Goal: Find specific page/section: Find specific page/section

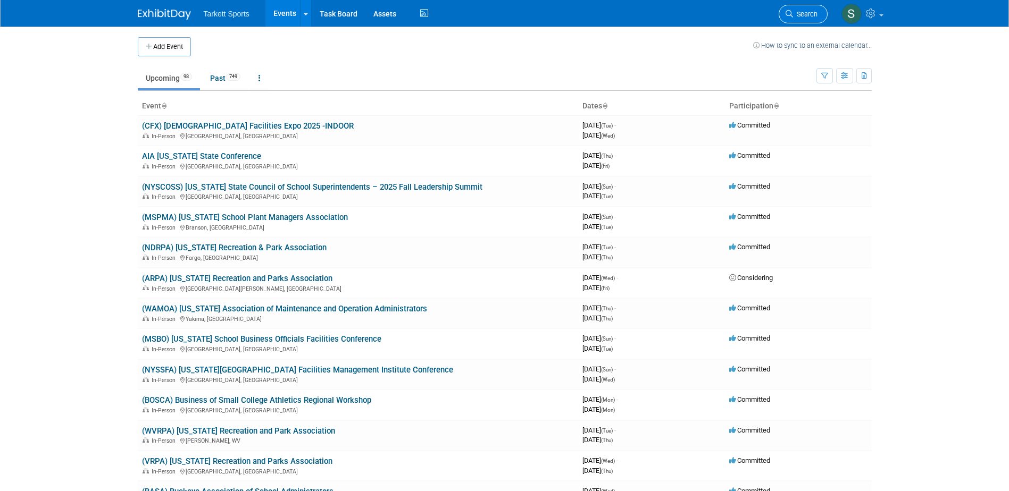
drag, startPoint x: 796, startPoint y: 16, endPoint x: 769, endPoint y: 59, distance: 50.9
click at [796, 16] on span "Search" at bounding box center [805, 14] width 24 height 8
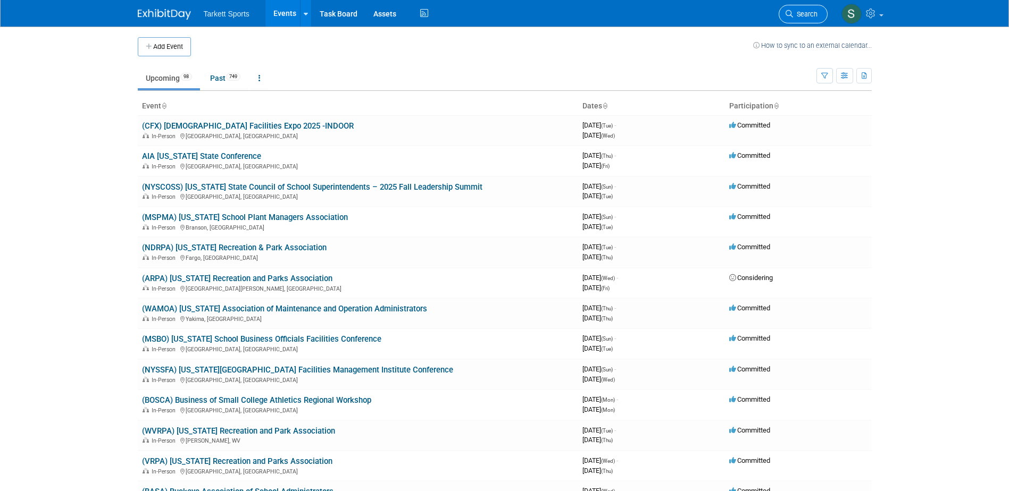
click at [804, 13] on span "Search" at bounding box center [805, 14] width 24 height 8
